Goal: Check status: Check status

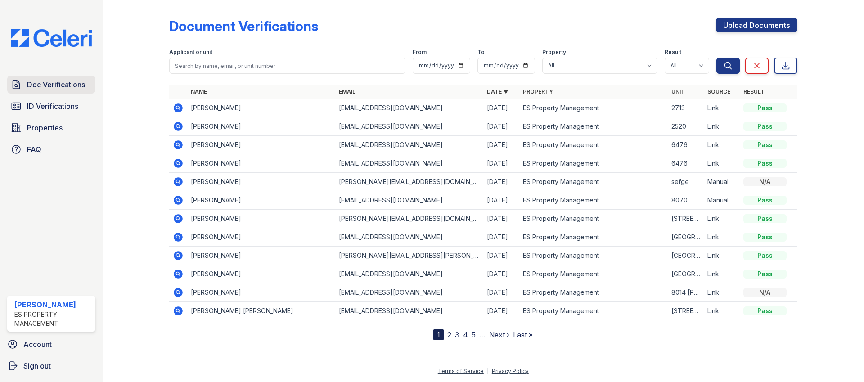
click at [58, 79] on link "Doc Verifications" at bounding box center [51, 85] width 88 height 18
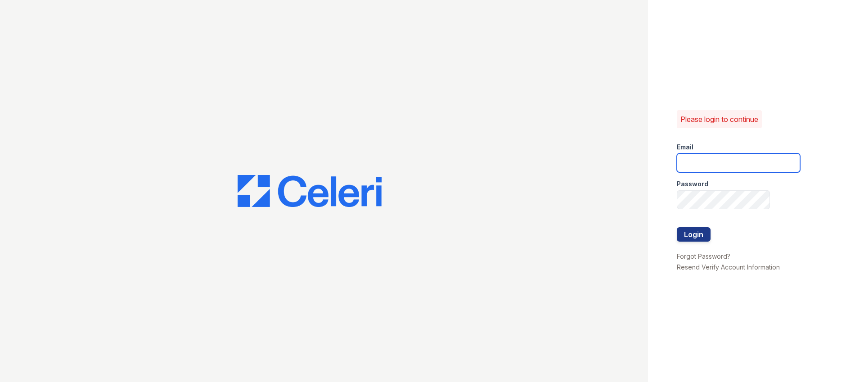
click at [735, 162] on input "email" at bounding box center [738, 163] width 123 height 19
type input "Dana@indianapolispropertymanagement.com"
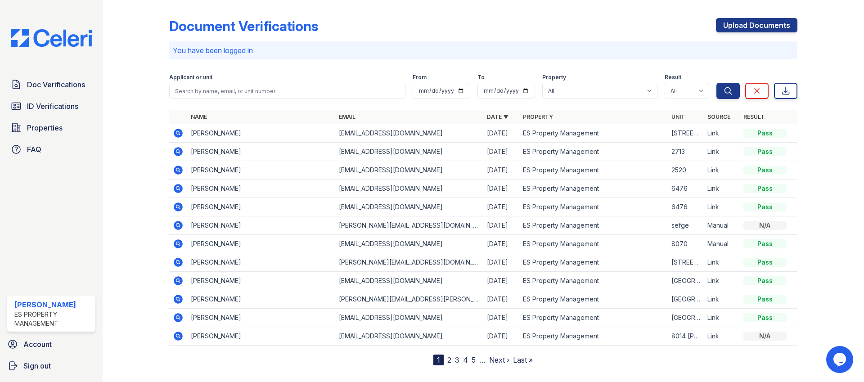
click at [176, 132] on icon at bounding box center [178, 133] width 11 height 11
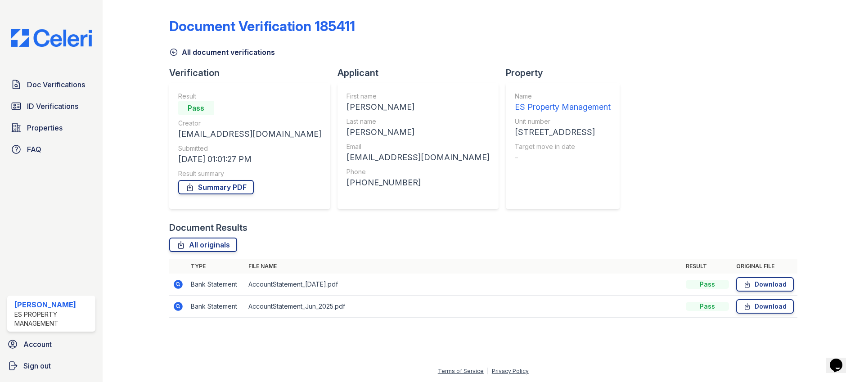
click at [181, 286] on icon at bounding box center [178, 284] width 9 height 9
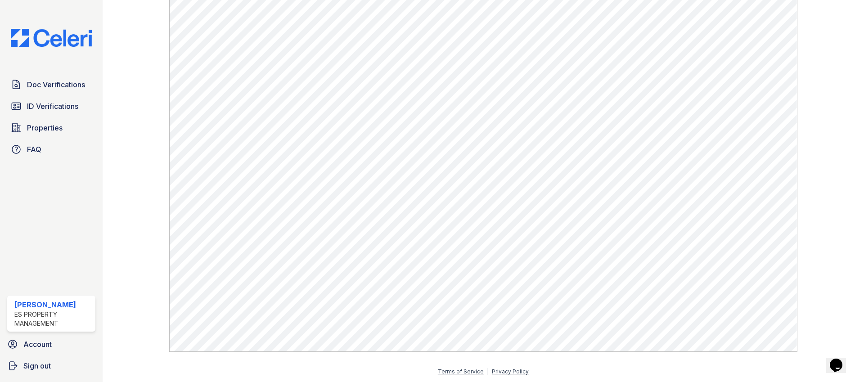
scroll to position [449, 0]
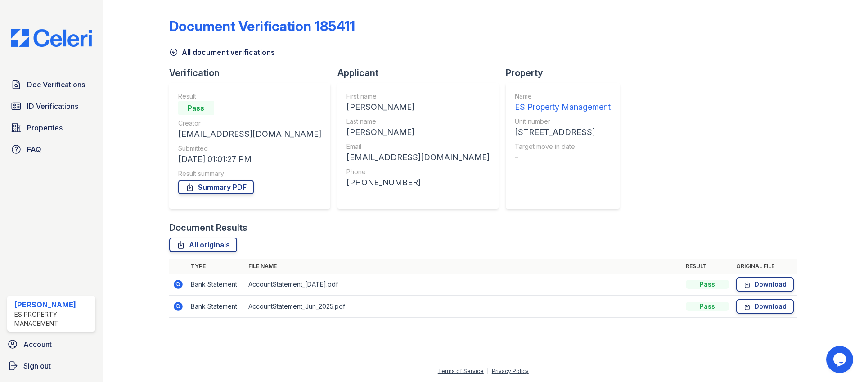
click at [180, 305] on icon at bounding box center [178, 306] width 9 height 9
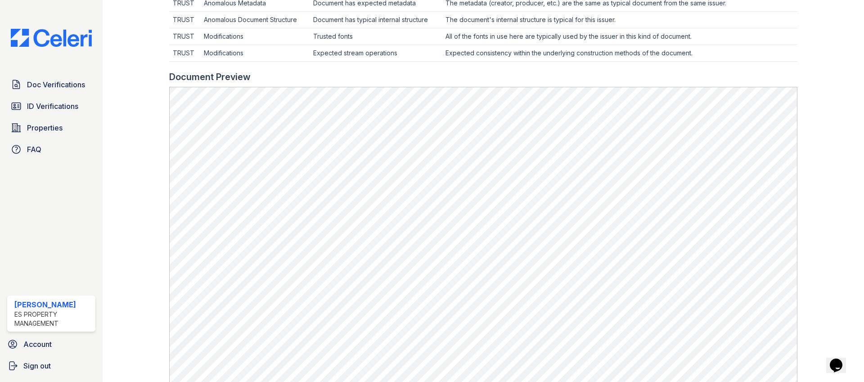
scroll to position [332, 0]
click at [53, 104] on span "ID Verifications" at bounding box center [52, 106] width 51 height 11
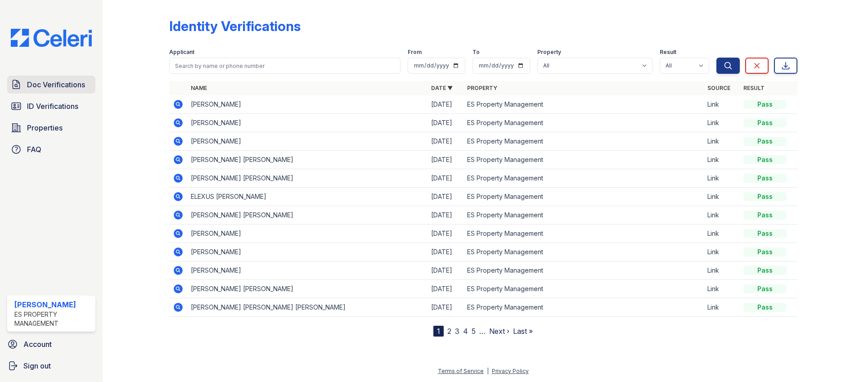
click at [59, 88] on span "Doc Verifications" at bounding box center [56, 84] width 58 height 11
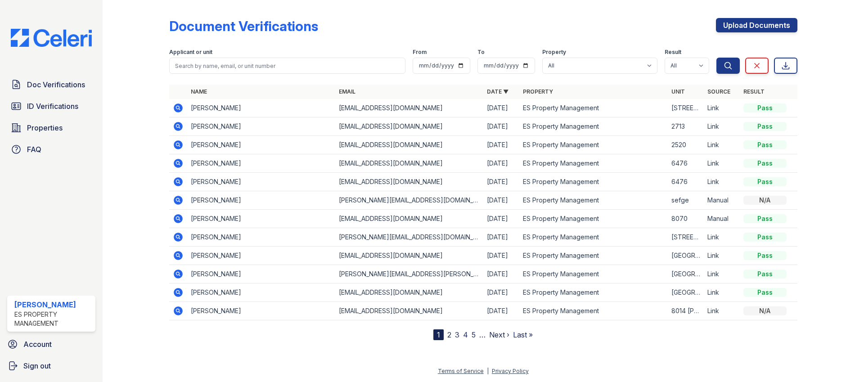
click at [179, 110] on icon at bounding box center [178, 108] width 9 height 9
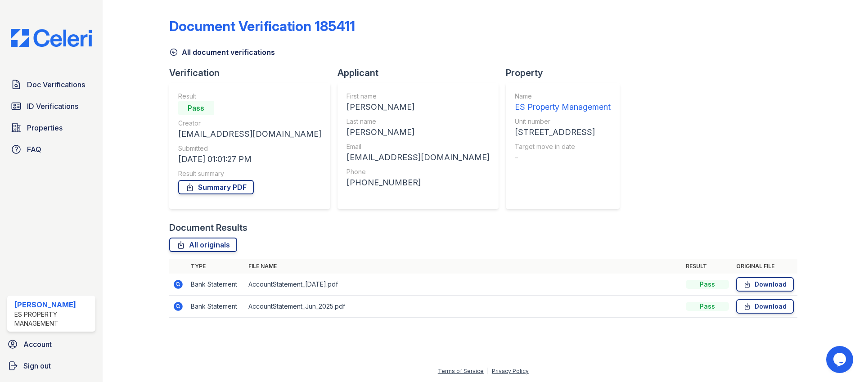
click at [176, 282] on icon at bounding box center [178, 284] width 11 height 11
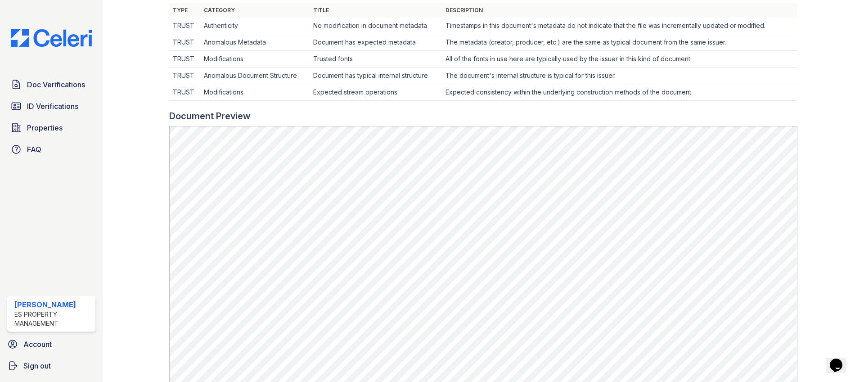
scroll to position [298, 0]
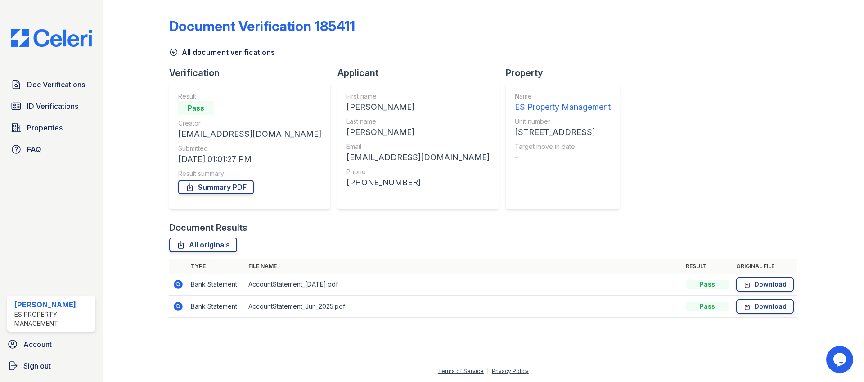
click at [181, 305] on icon at bounding box center [178, 306] width 9 height 9
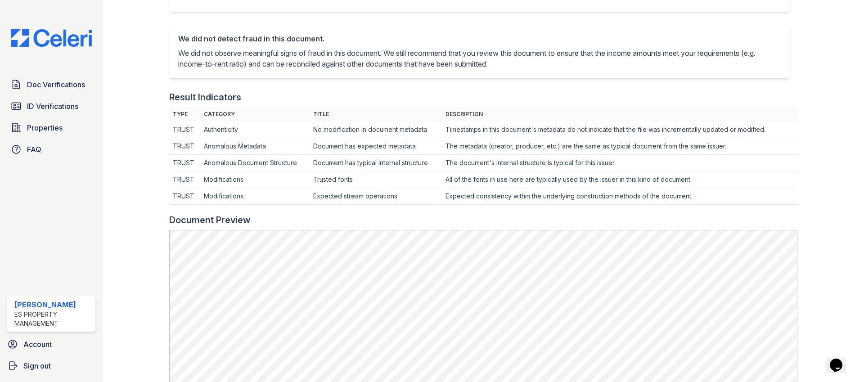
scroll to position [195, 0]
